Goal: Information Seeking & Learning: Learn about a topic

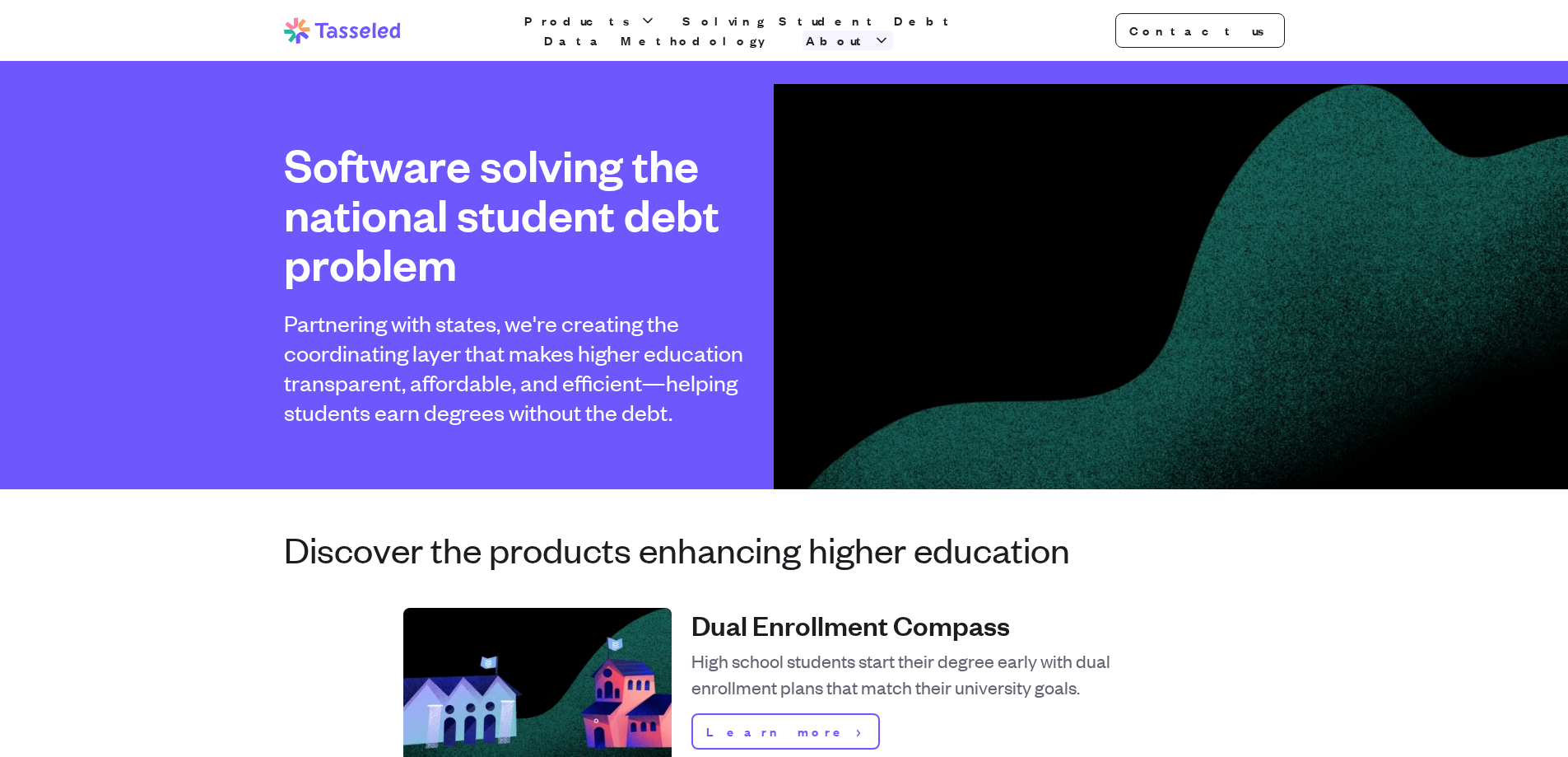
click at [870, 31] on span "About" at bounding box center [837, 40] width 64 height 20
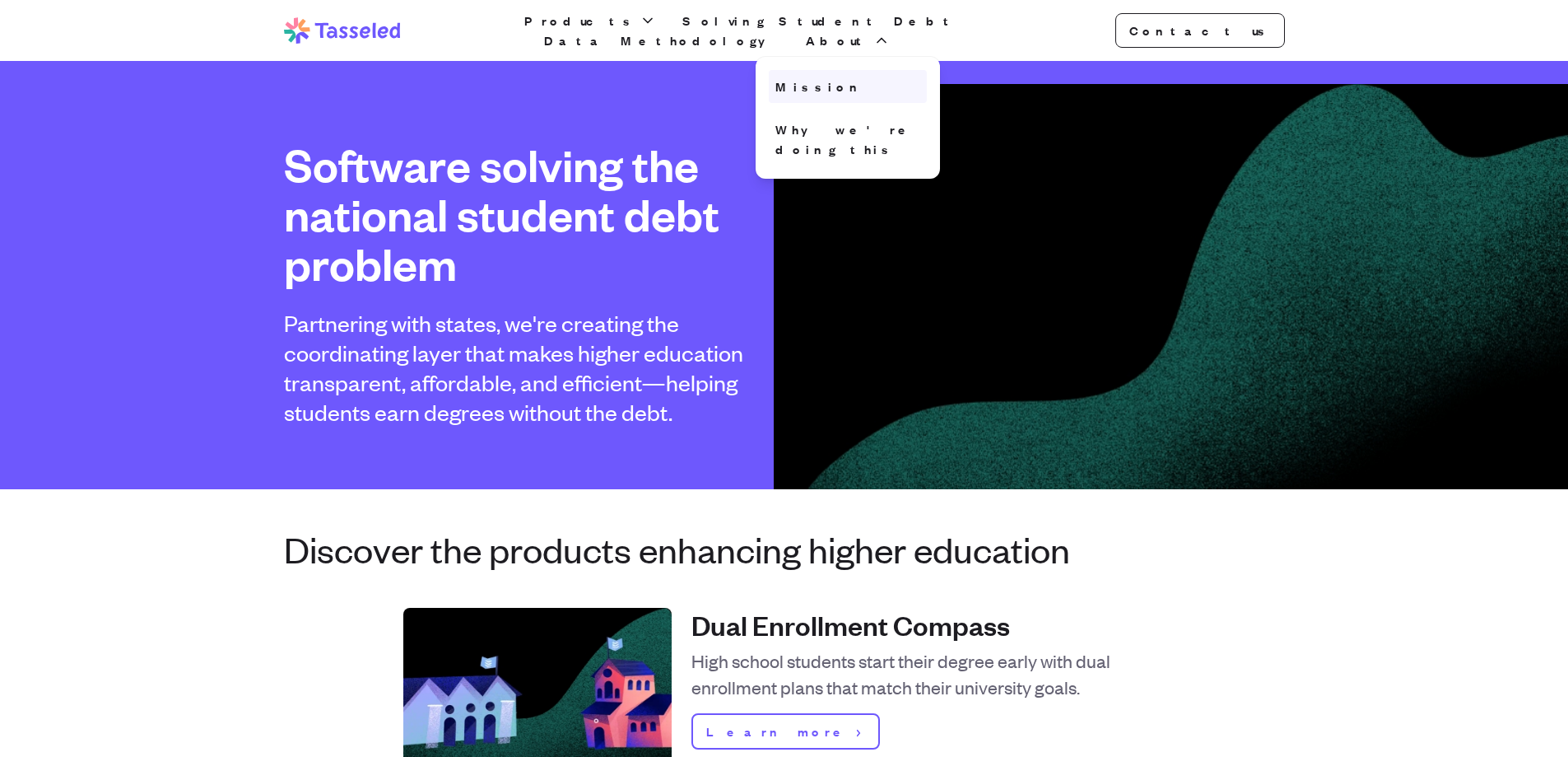
click at [927, 72] on link "Mission" at bounding box center [848, 86] width 158 height 33
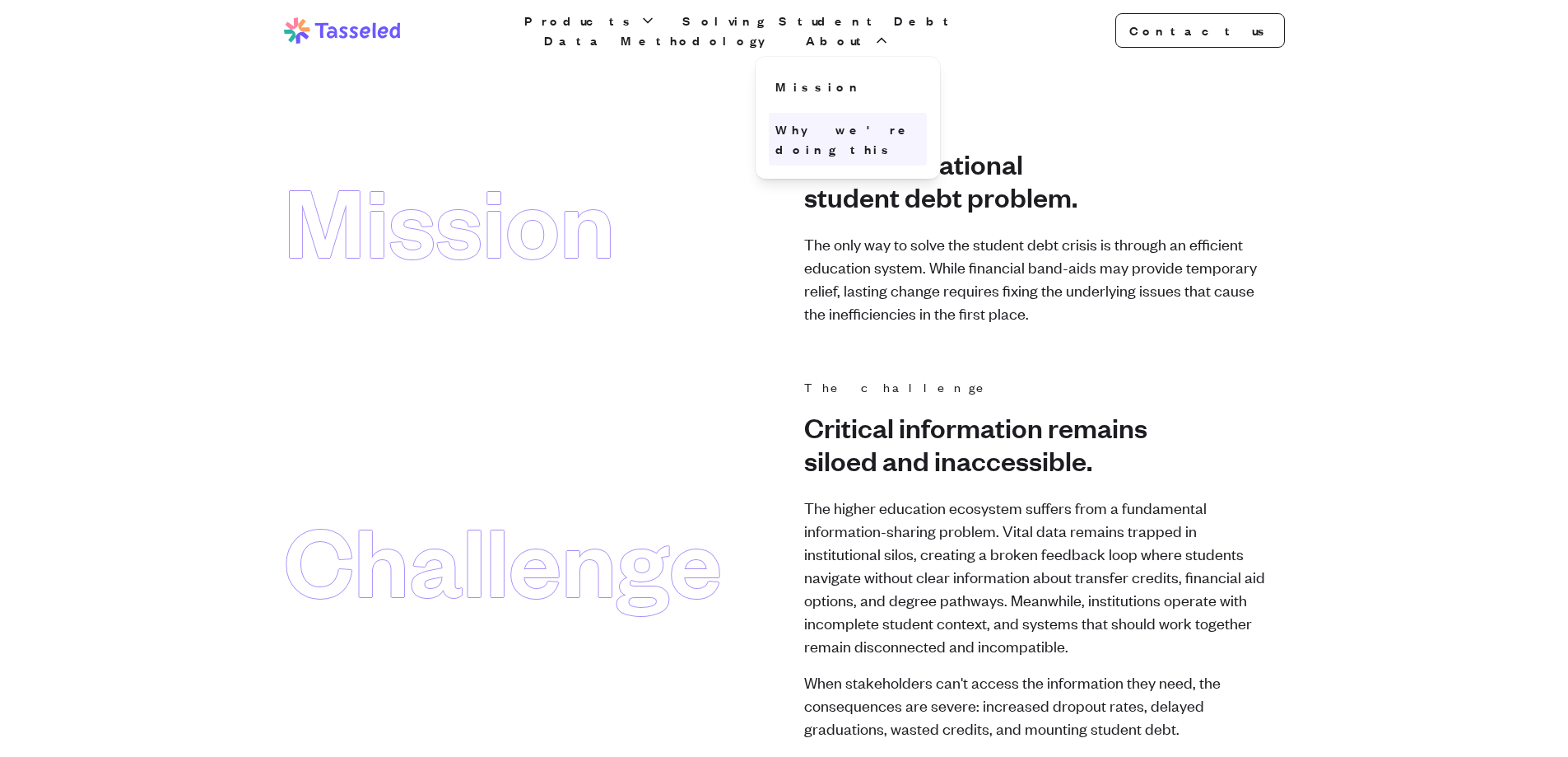
click at [927, 125] on link "Why we're doing this" at bounding box center [848, 139] width 158 height 53
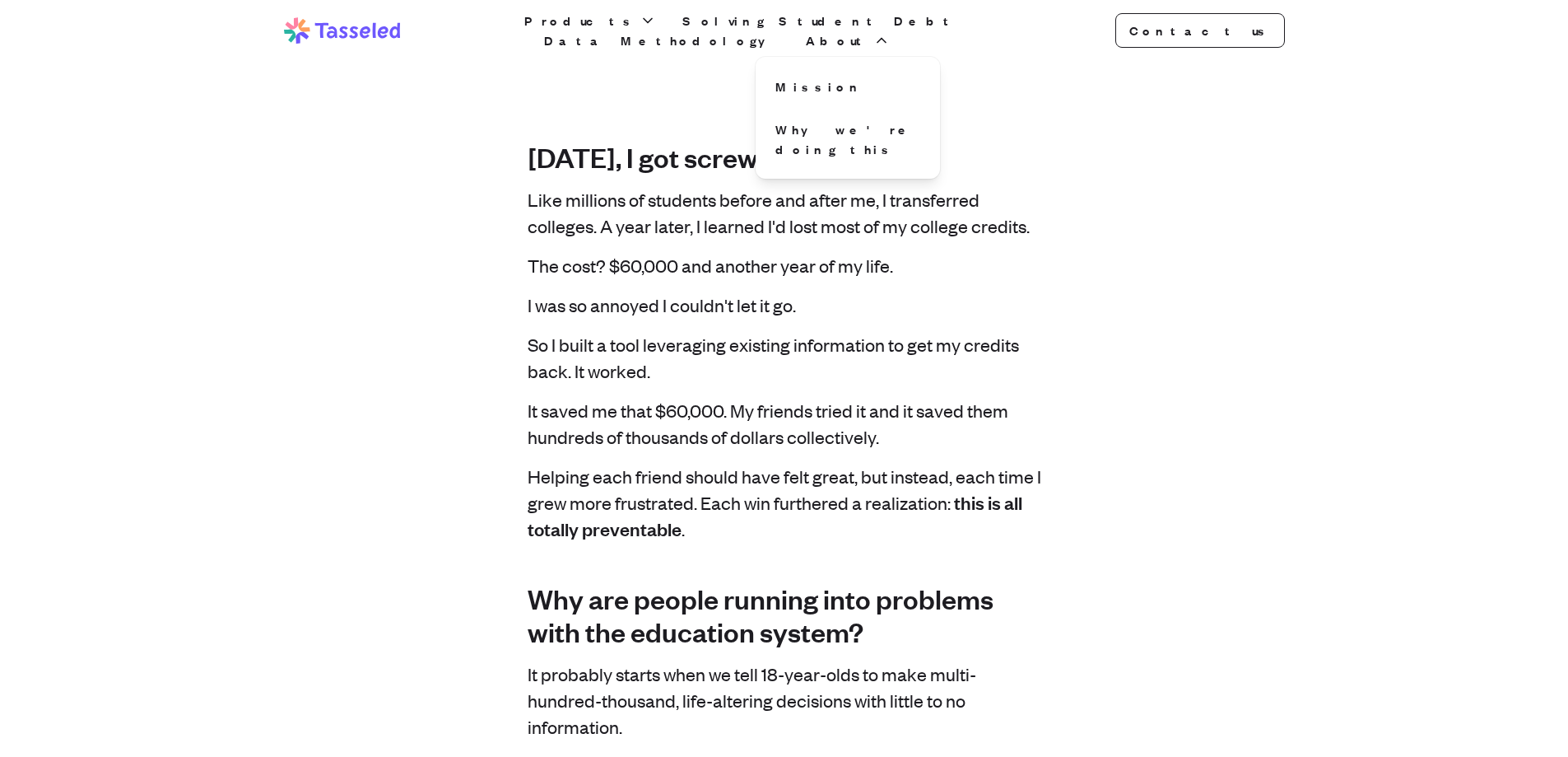
click at [812, 236] on p "Like millions of students before and after me, I transferred colleges. A year l…" at bounding box center [784, 212] width 514 height 53
click at [600, 28] on span "Products" at bounding box center [580, 20] width 112 height 20
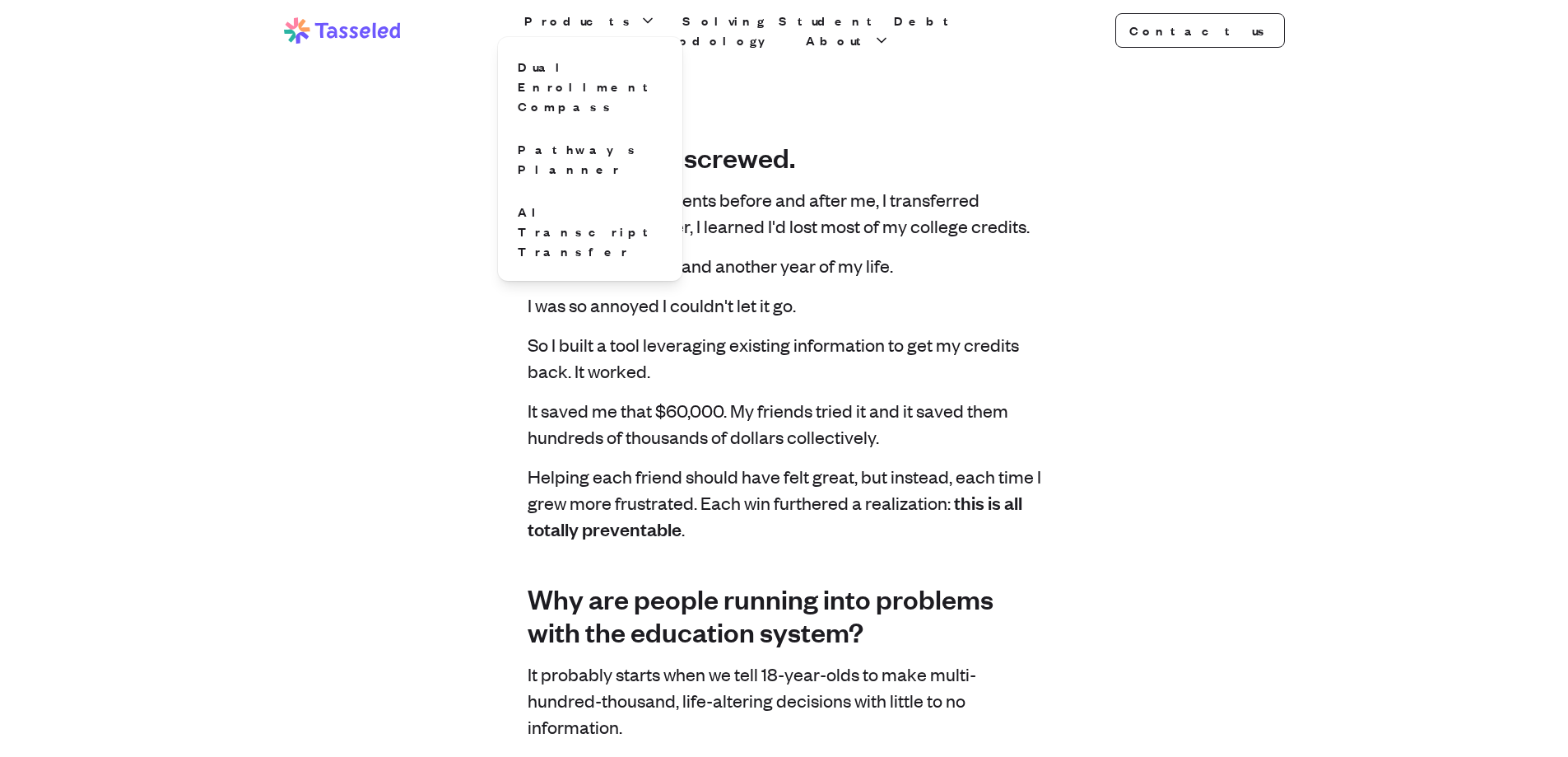
click at [386, 38] on icon at bounding box center [342, 31] width 117 height 27
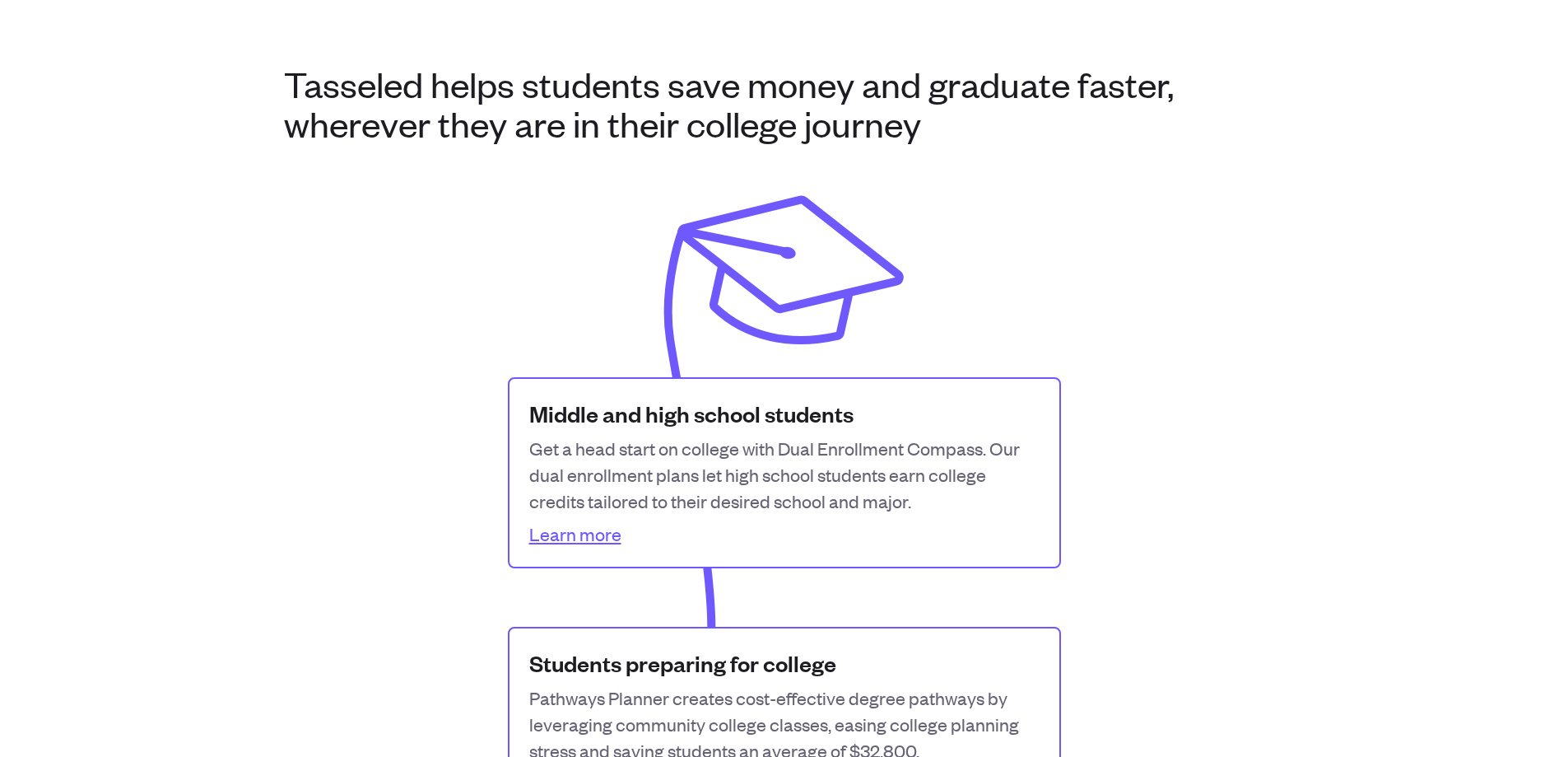
scroll to position [823, 0]
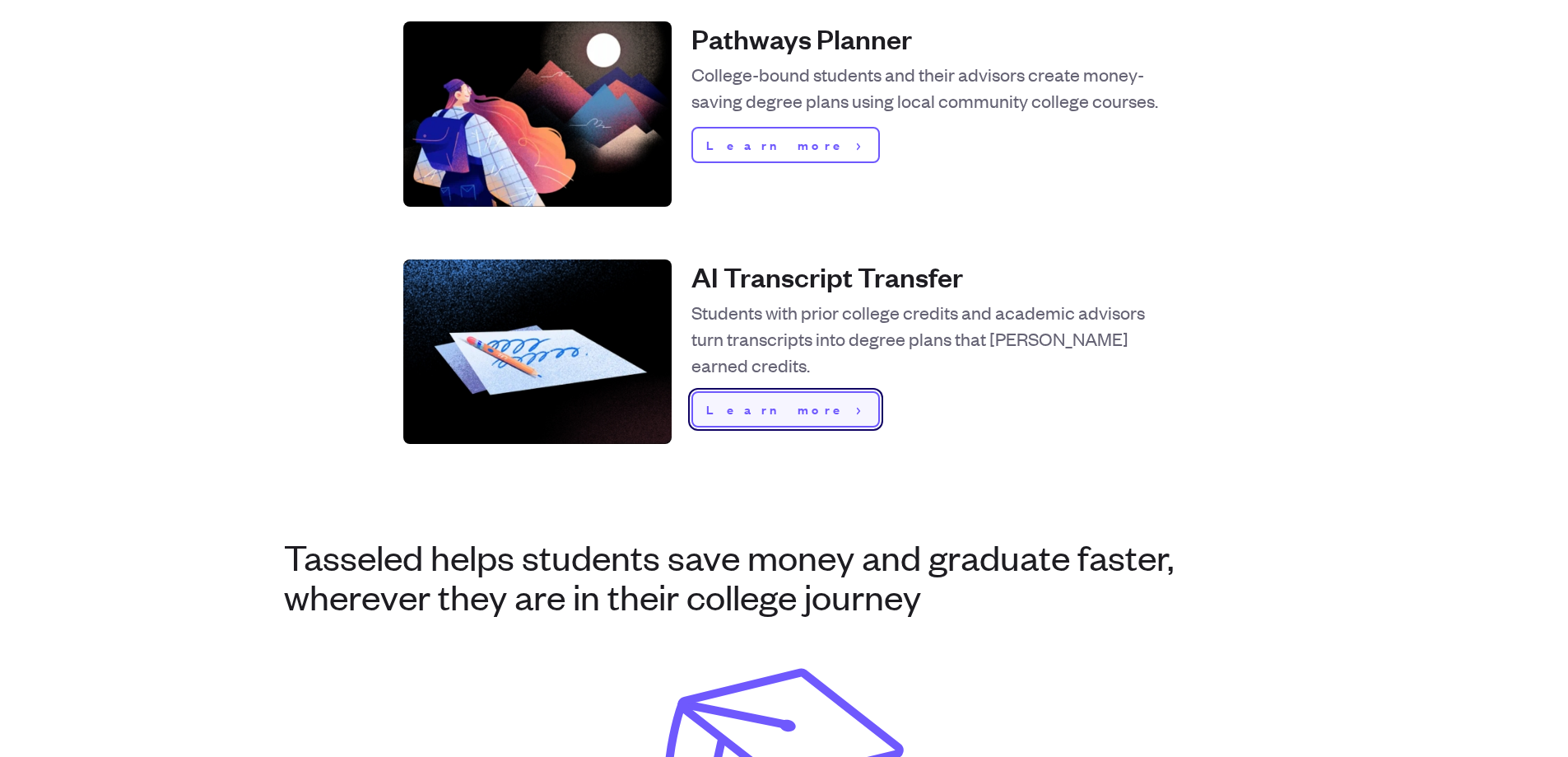
click at [765, 409] on span "Learn more" at bounding box center [778, 409] width 144 height 20
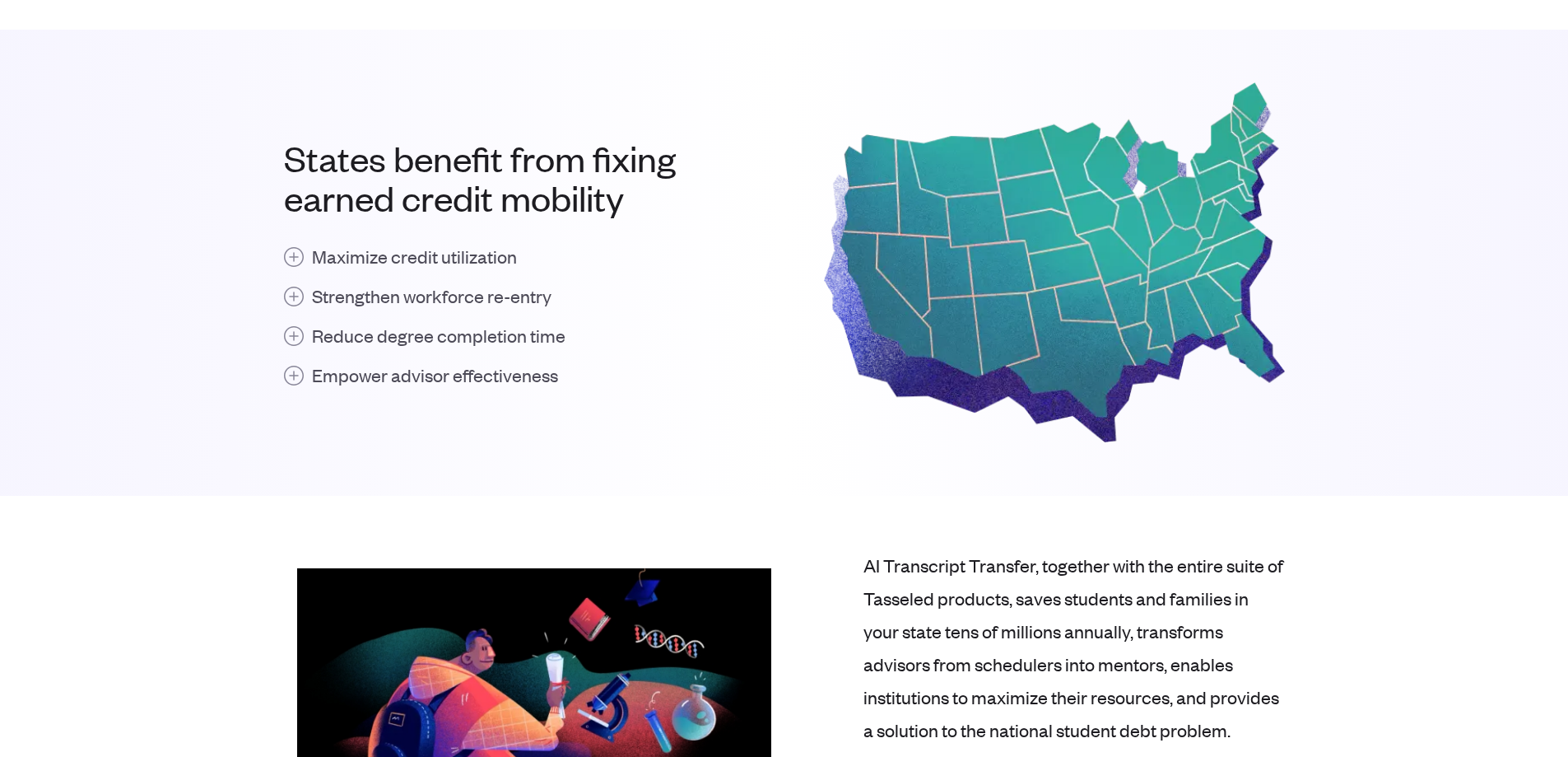
scroll to position [1647, 0]
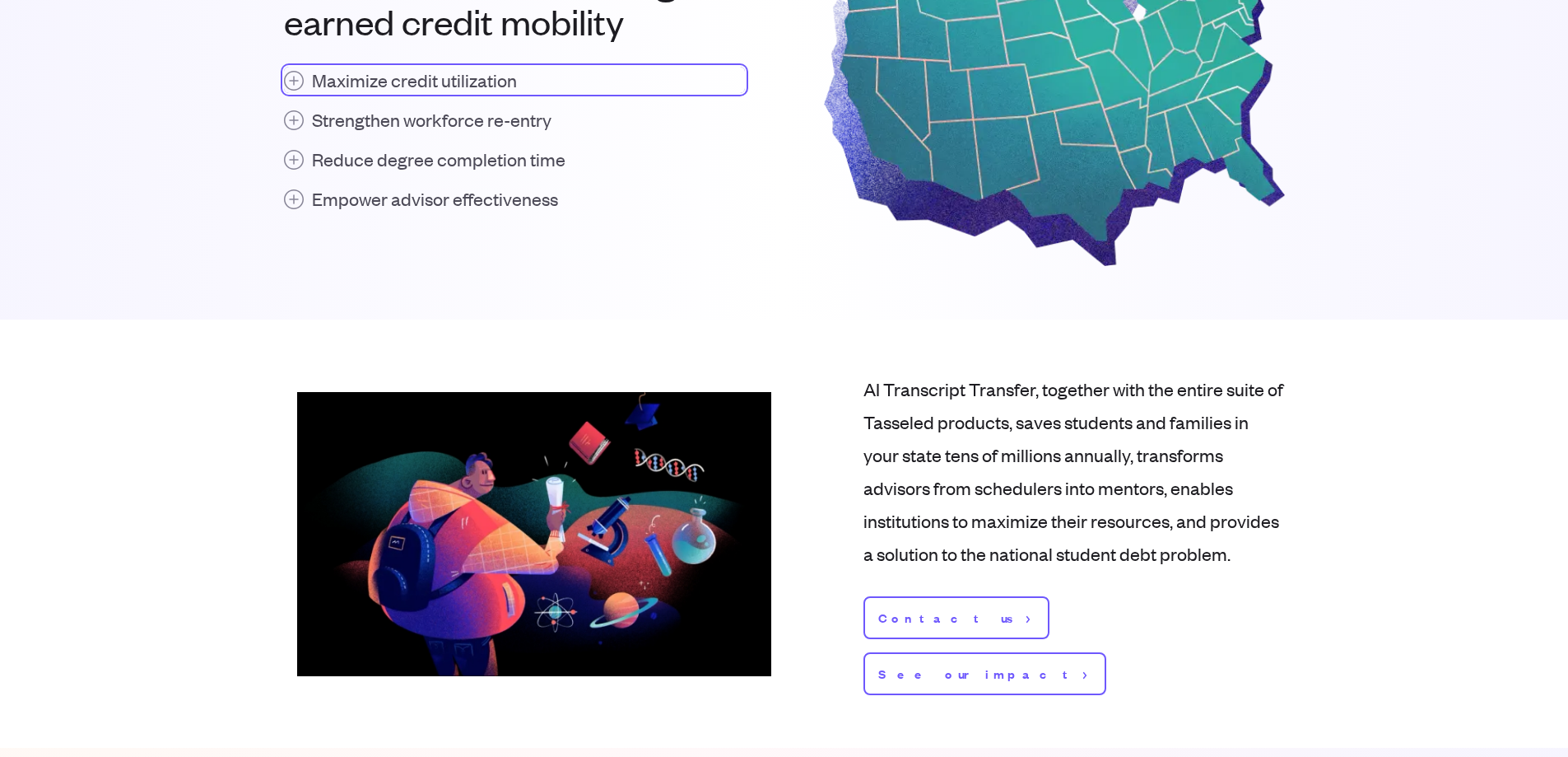
click at [310, 93] on button "Maximize credit utilization" at bounding box center [515, 80] width 461 height 27
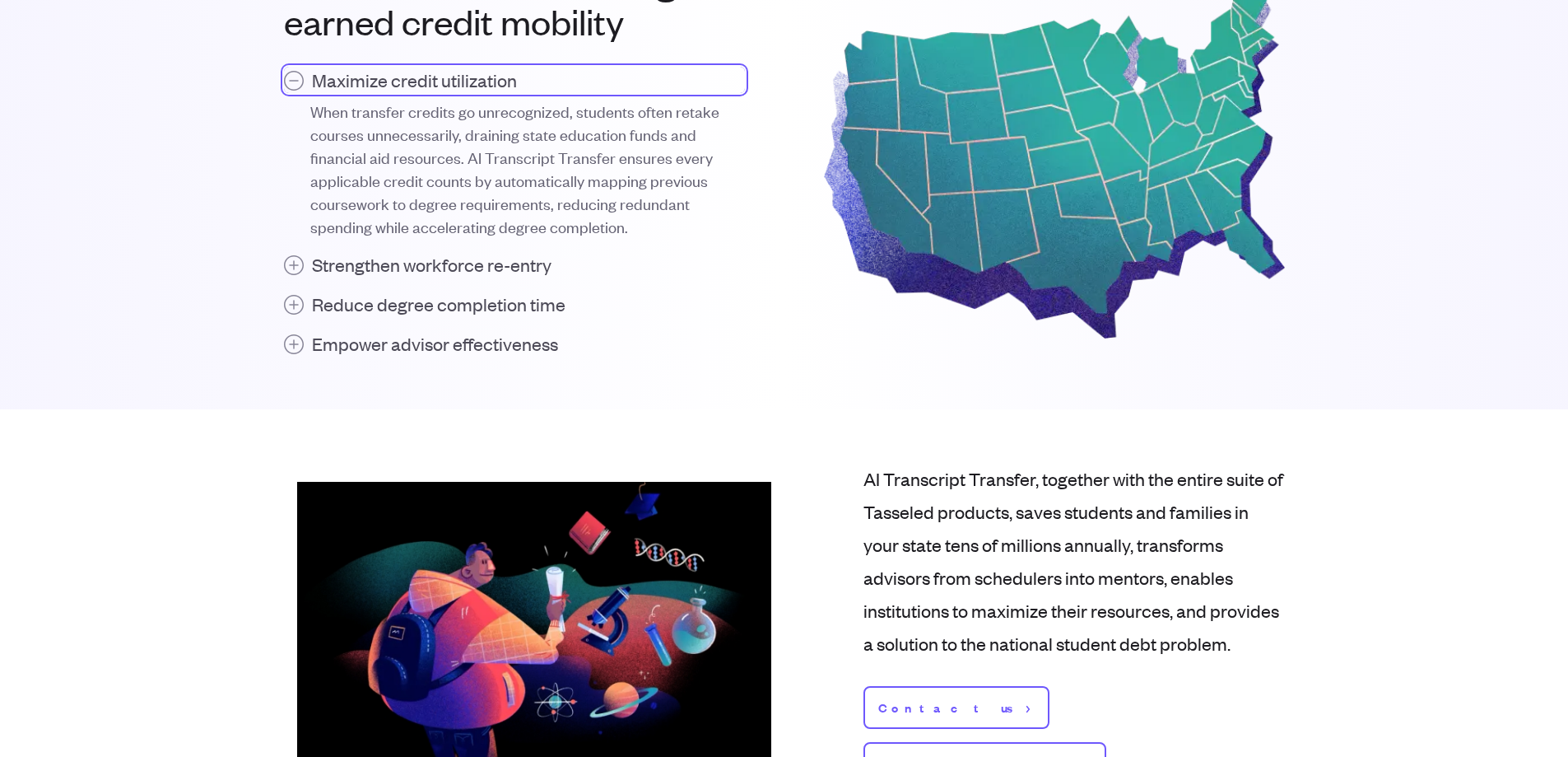
click at [447, 93] on h4 "Maximize credit utilization" at bounding box center [414, 80] width 205 height 27
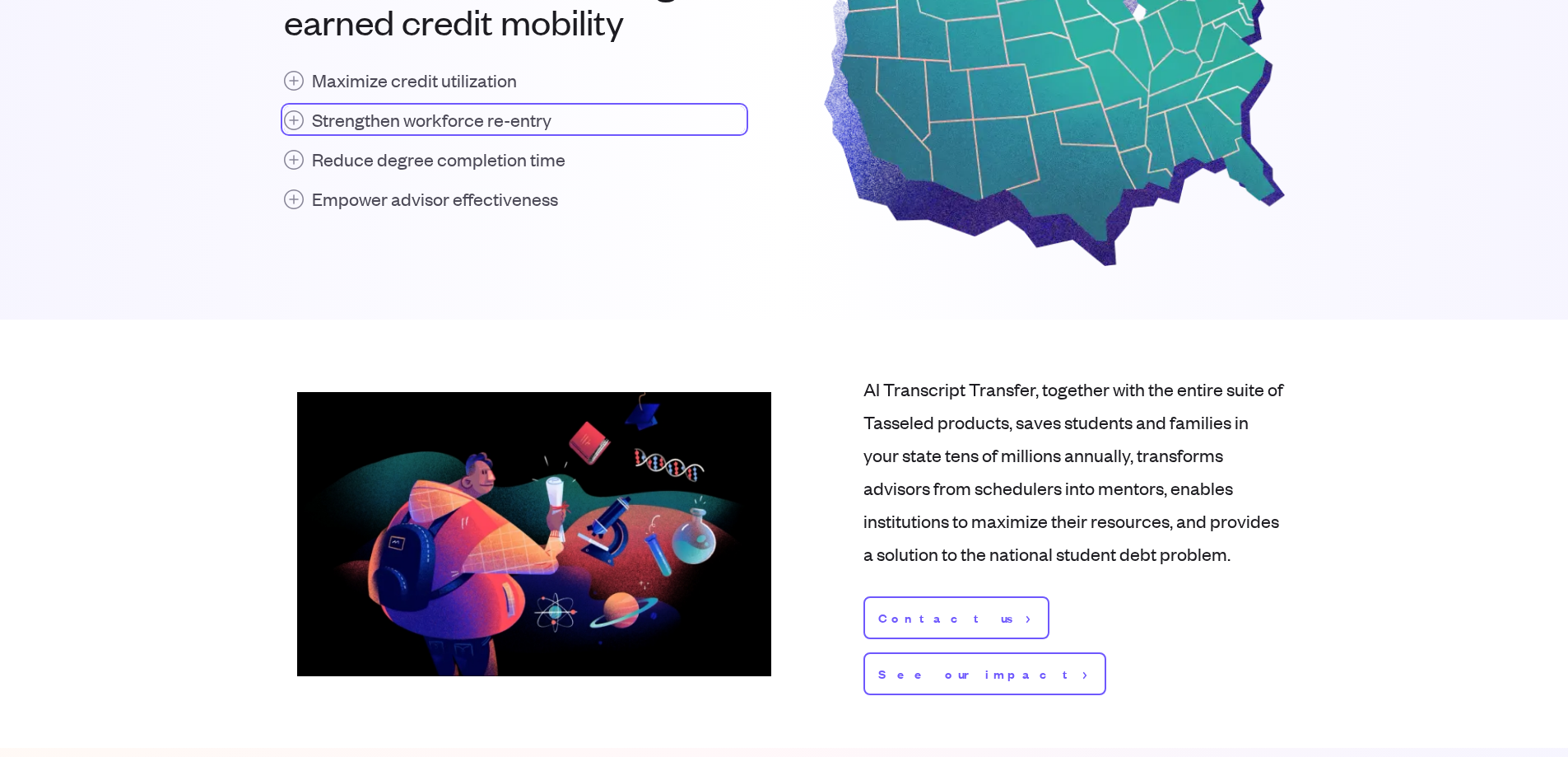
click at [449, 133] on h4 "Strengthen workforce re-entry" at bounding box center [431, 120] width 239 height 27
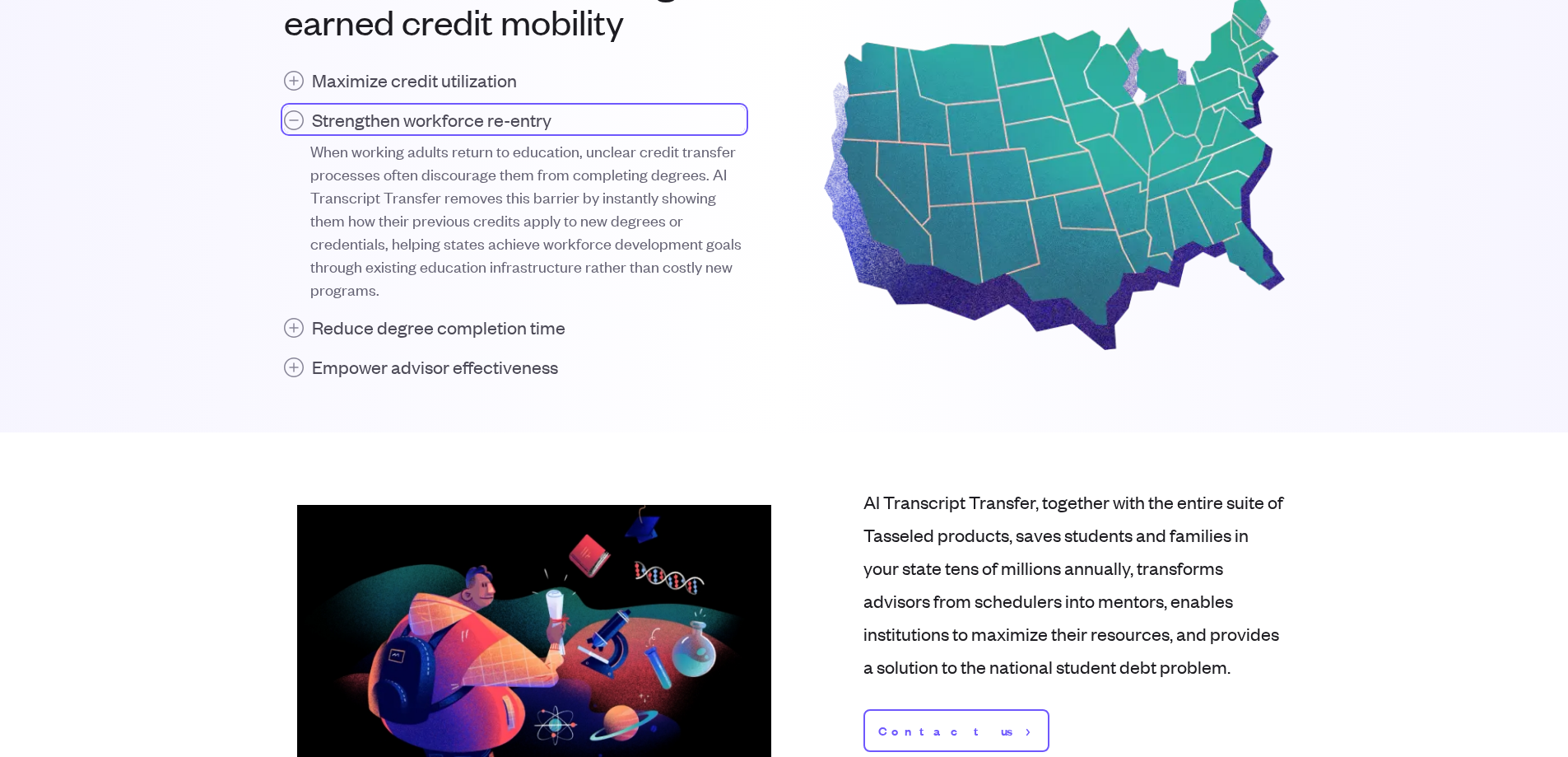
click at [449, 133] on h4 "Strengthen workforce re-entry" at bounding box center [431, 120] width 239 height 27
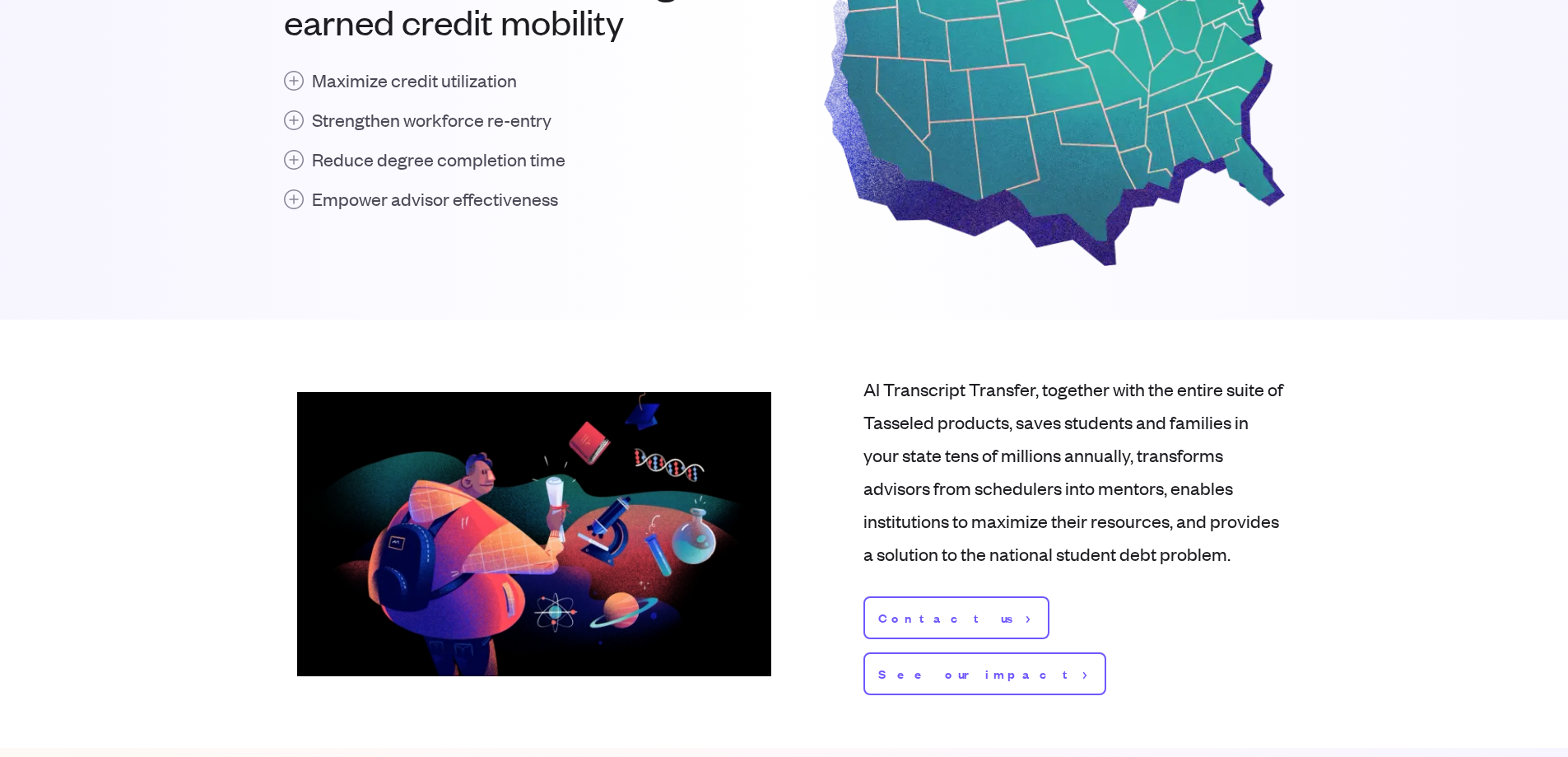
click at [449, 212] on div "Maximize credit utilization Strengthen workforce re-entry Reduce degree complet…" at bounding box center [515, 139] width 461 height 145
click at [469, 172] on h4 "Reduce degree completion time" at bounding box center [438, 159] width 254 height 27
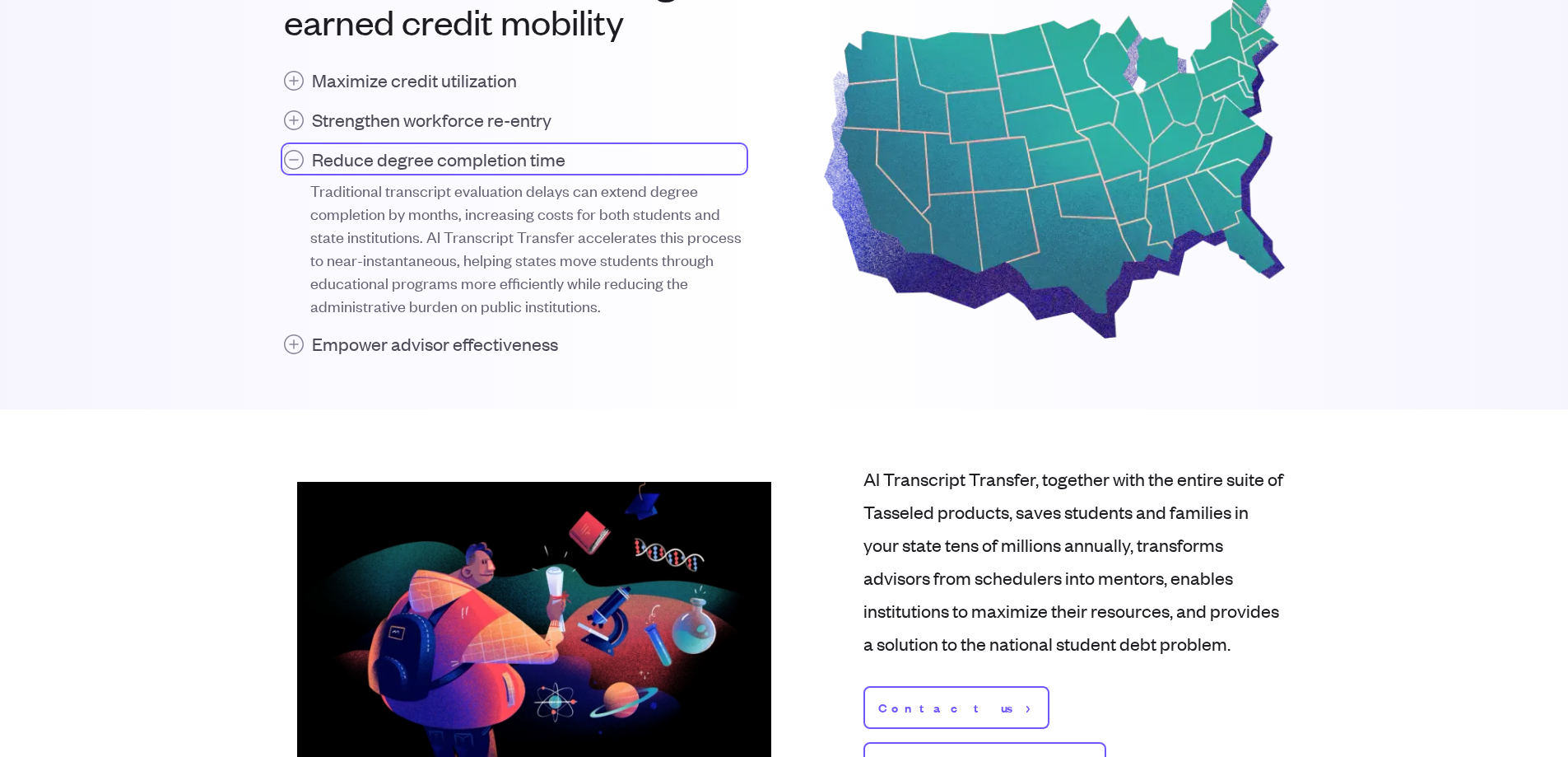
click at [469, 172] on h4 "Reduce degree completion time" at bounding box center [438, 159] width 254 height 27
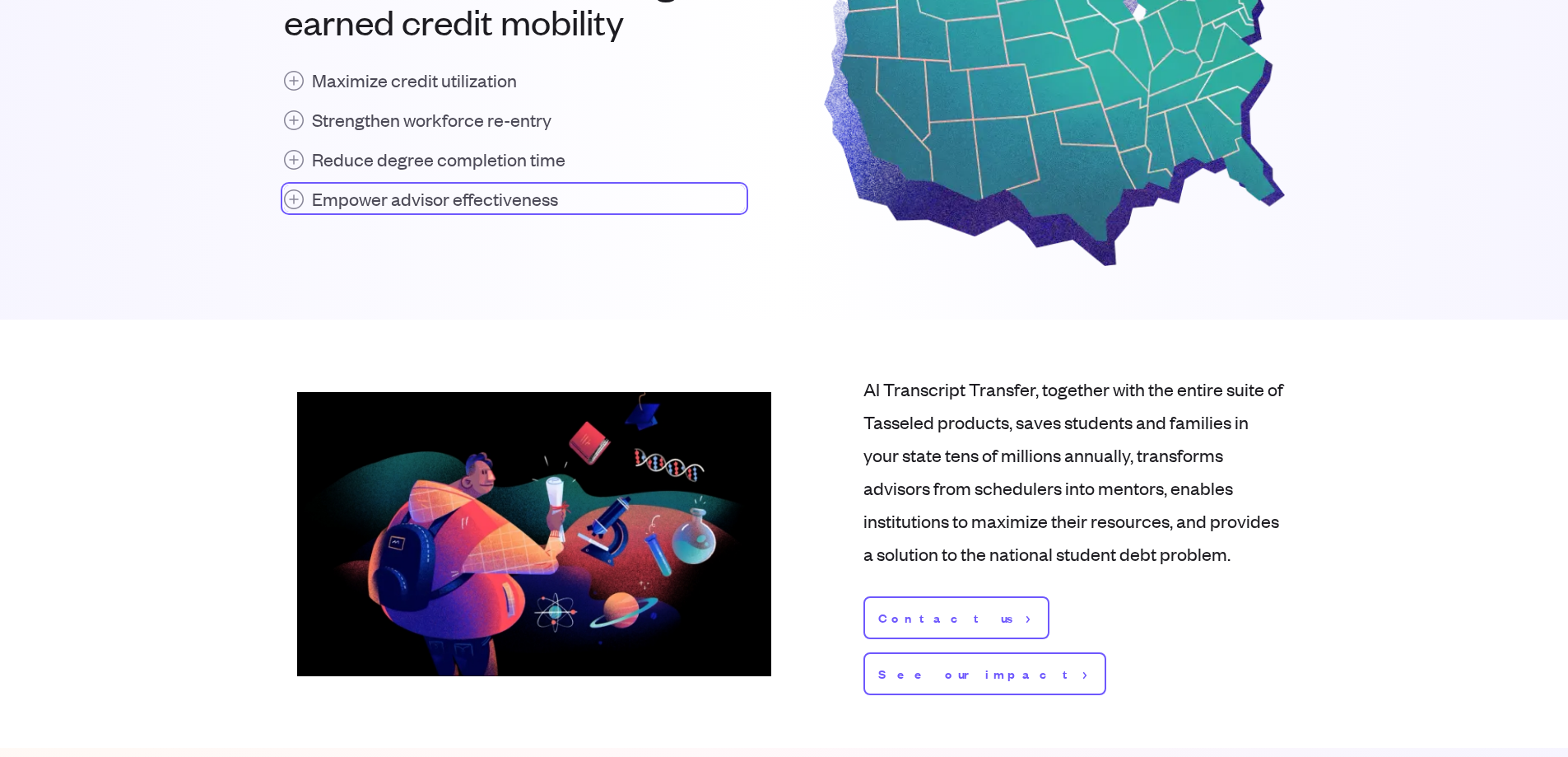
click at [478, 212] on h4 "Empower advisor effectiveness" at bounding box center [434, 199] width 246 height 27
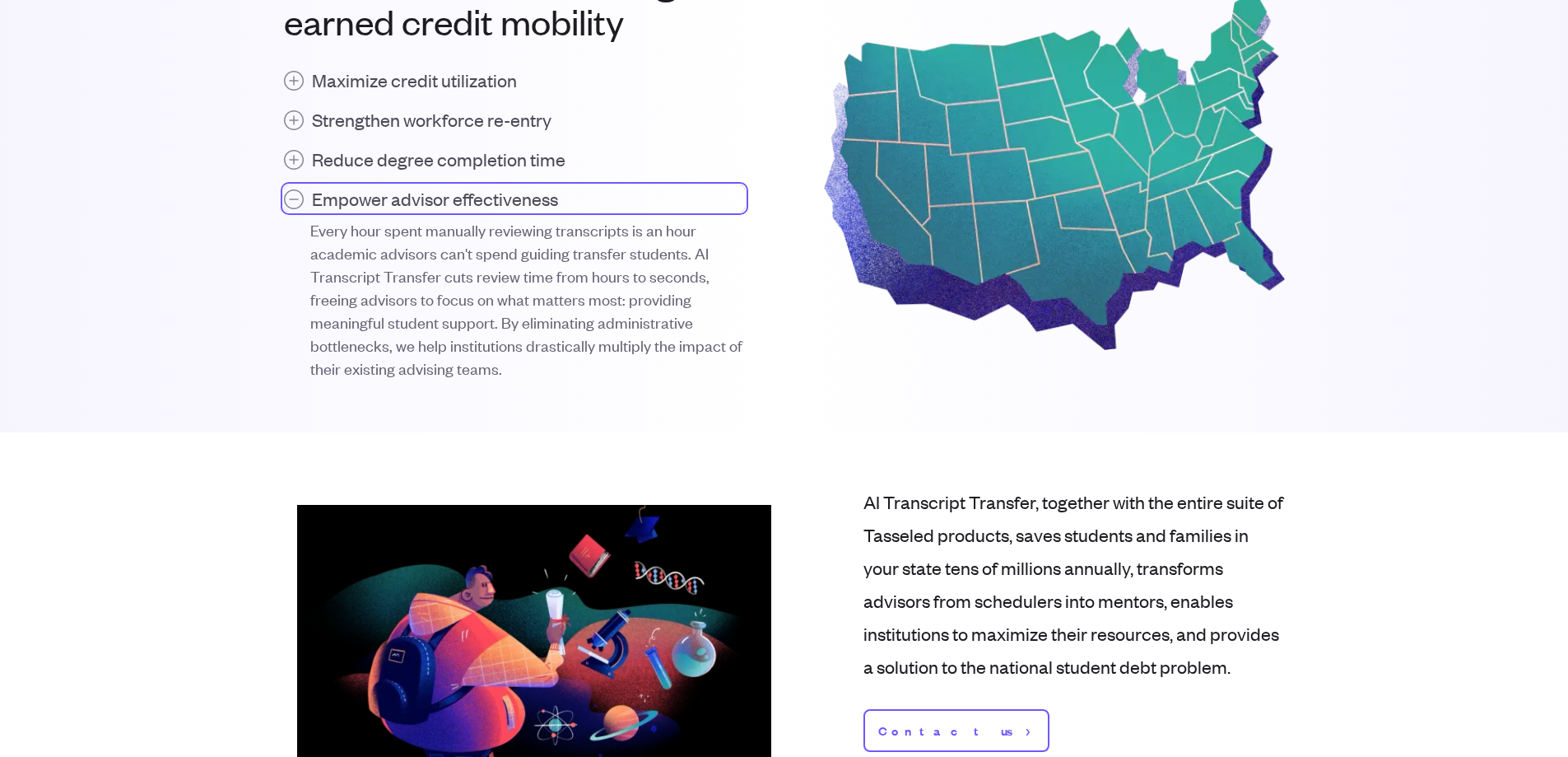
click at [478, 212] on h4 "Empower advisor effectiveness" at bounding box center [434, 199] width 246 height 27
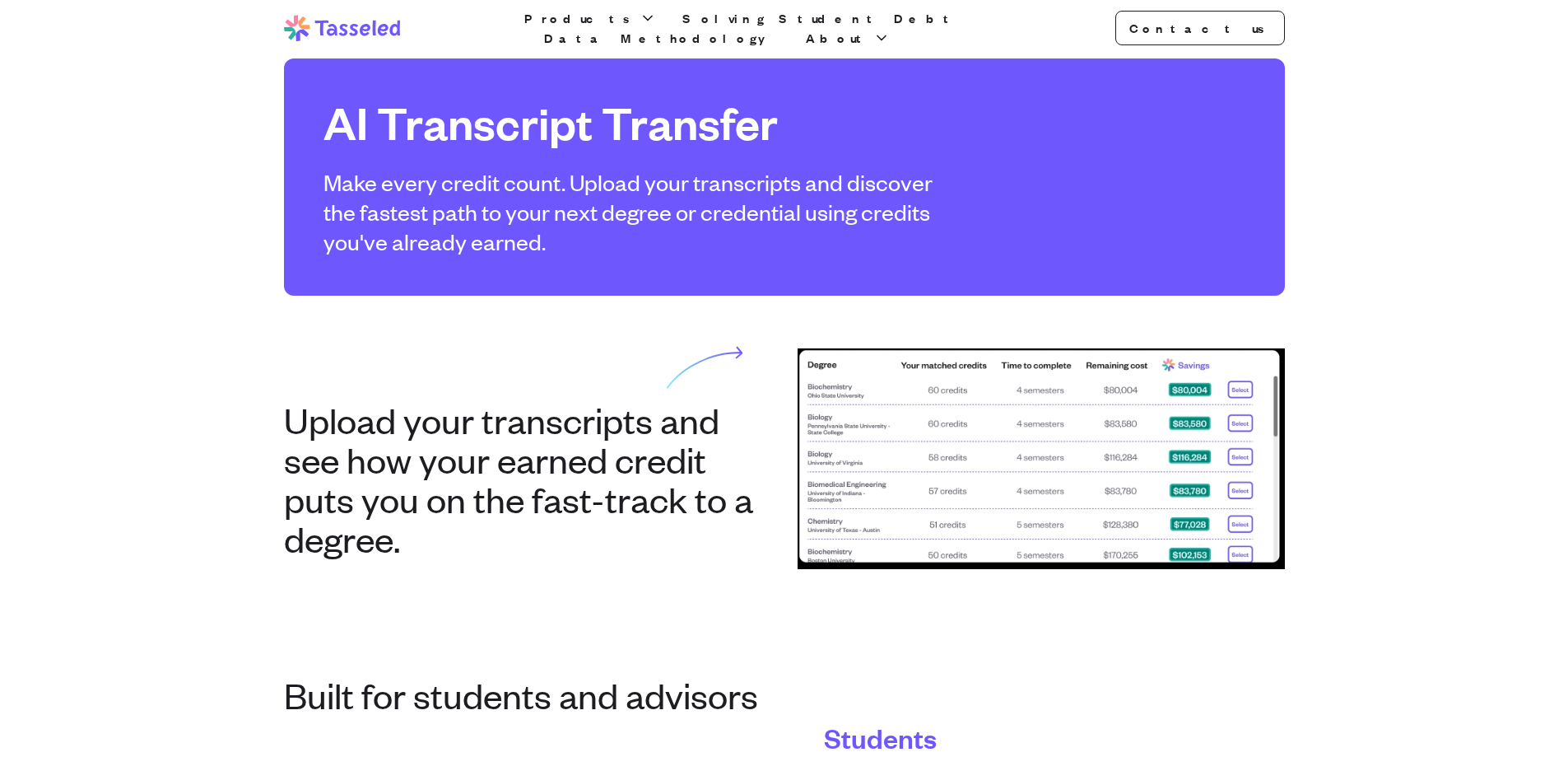
scroll to position [0, 0]
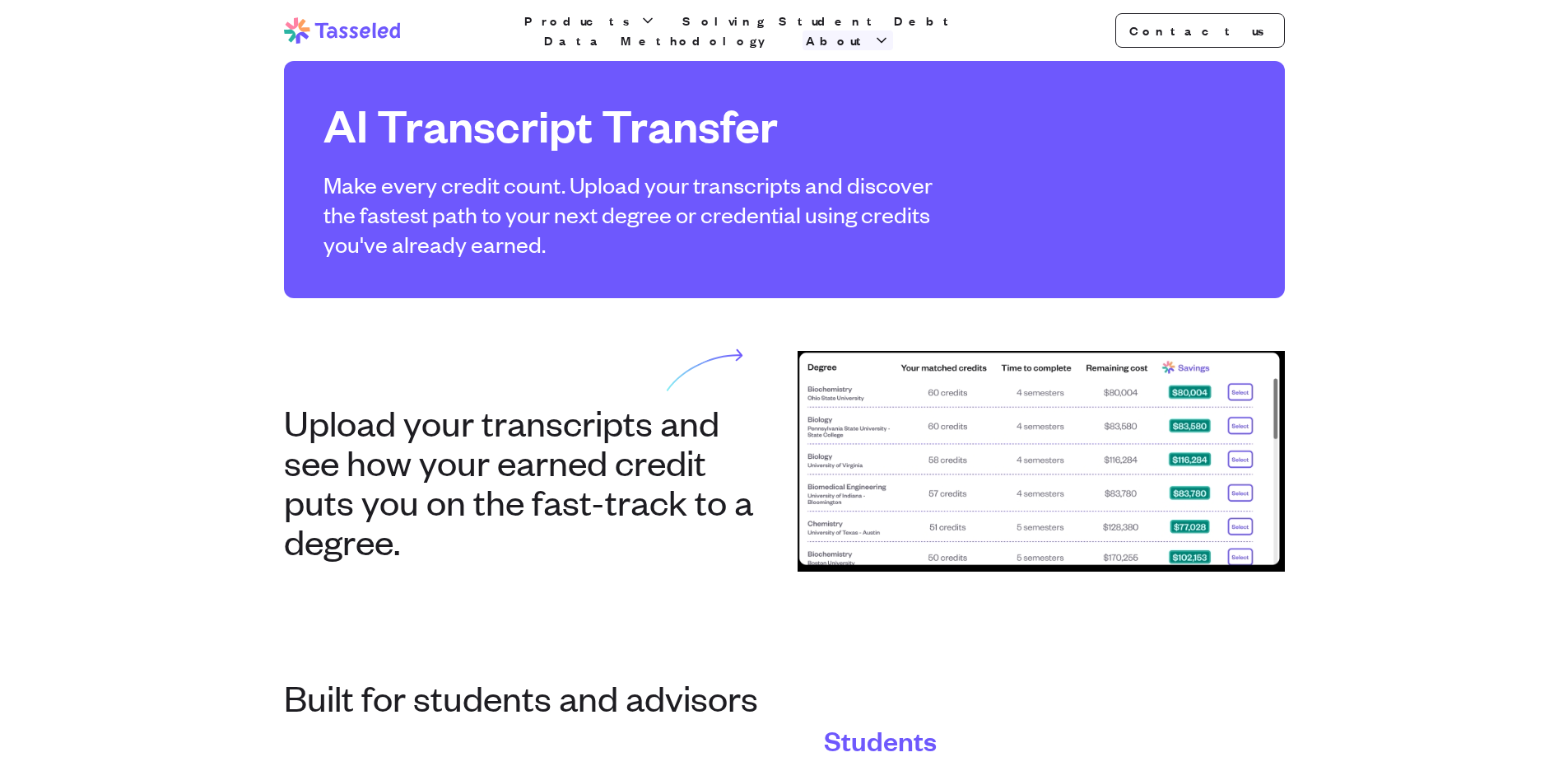
click at [870, 36] on span "About" at bounding box center [837, 40] width 64 height 20
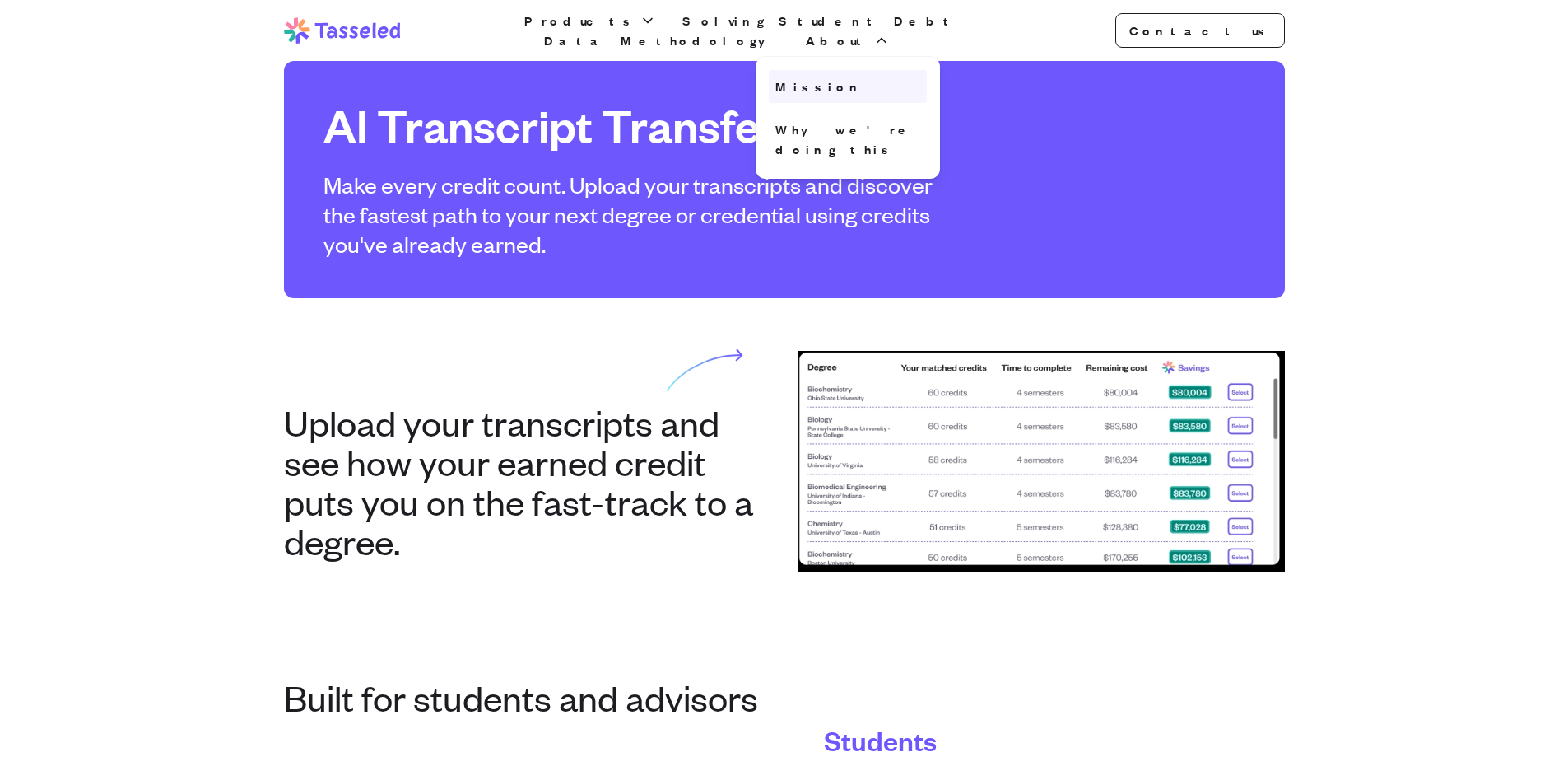
click at [927, 73] on link "Mission" at bounding box center [848, 86] width 158 height 33
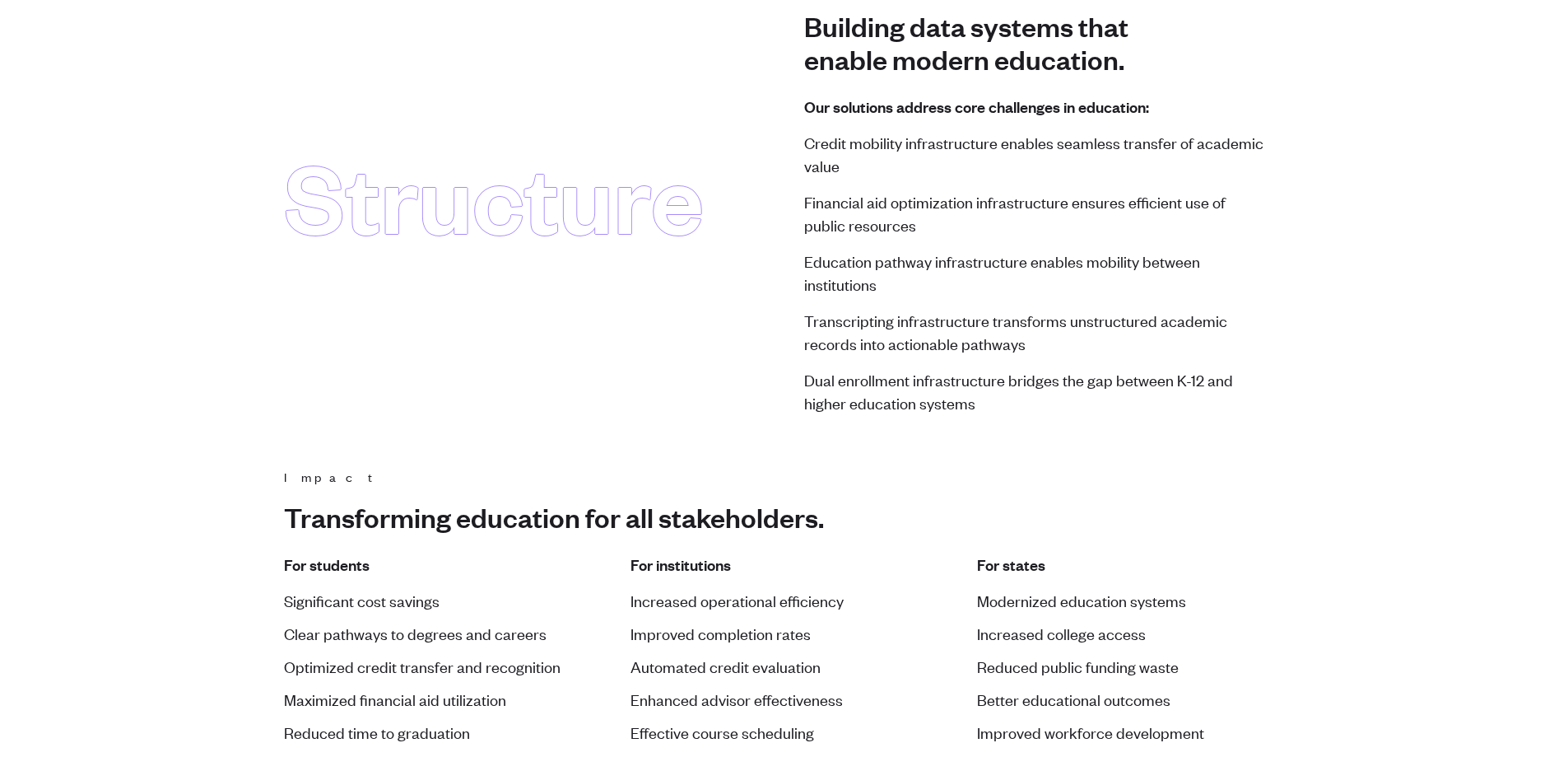
scroll to position [1482, 0]
